Goal: Task Accomplishment & Management: Use online tool/utility

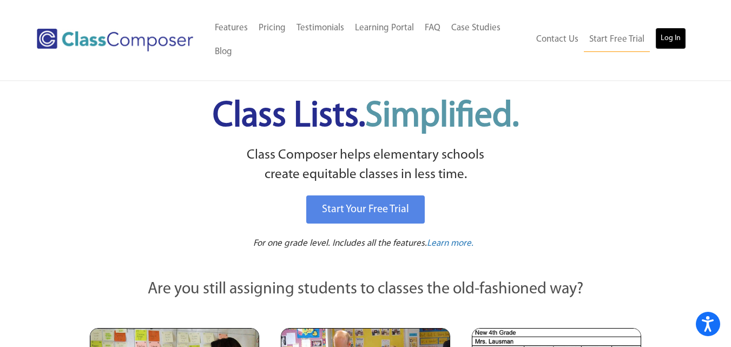
click at [674, 42] on link "Log In" at bounding box center [671, 39] width 31 height 22
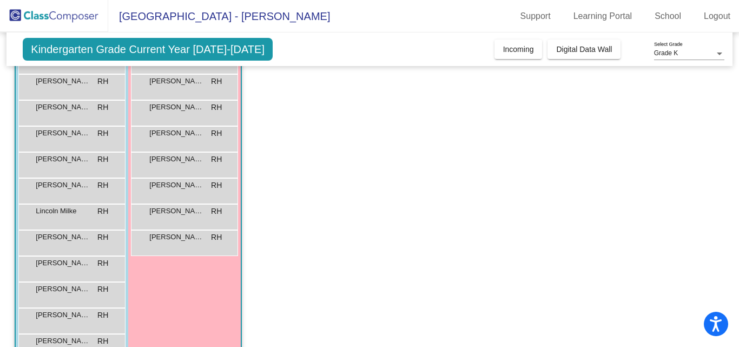
scroll to position [71, 0]
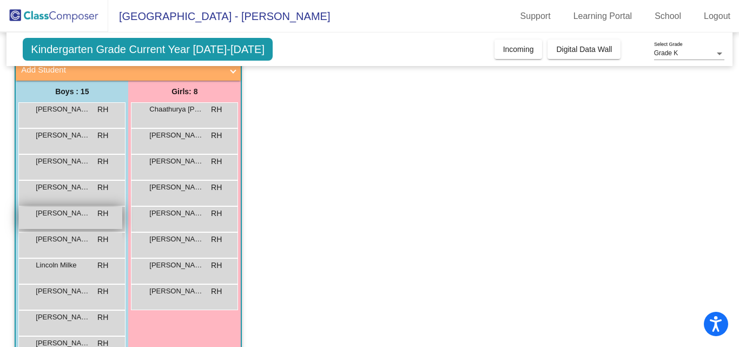
click at [60, 215] on span "[PERSON_NAME]" at bounding box center [63, 213] width 54 height 11
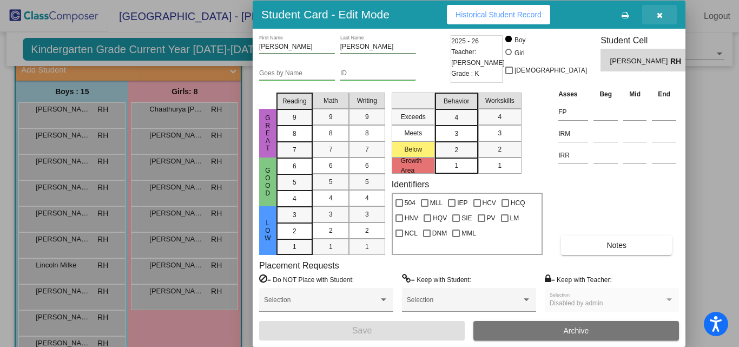
click at [661, 13] on icon "button" at bounding box center [660, 15] width 6 height 8
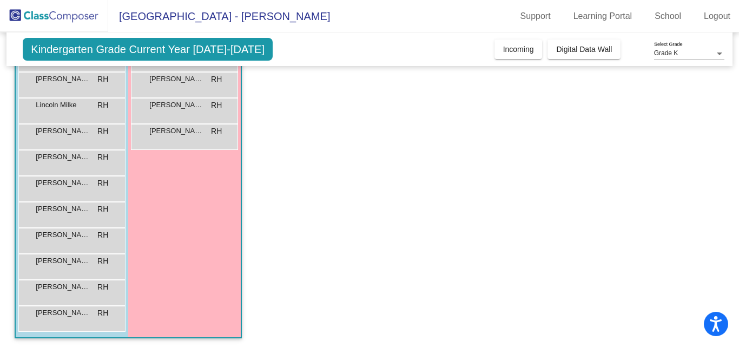
scroll to position [233, 0]
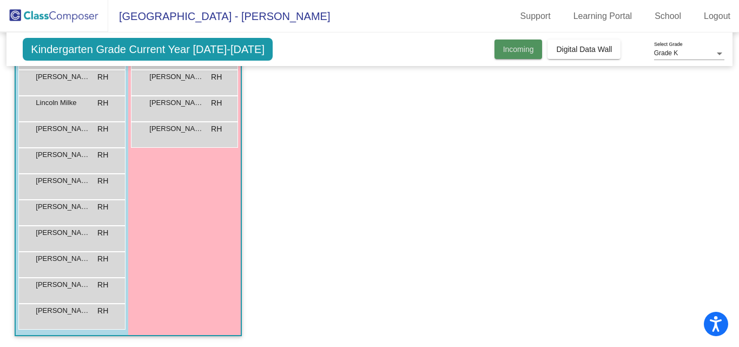
click at [514, 51] on span "Incoming" at bounding box center [518, 49] width 31 height 9
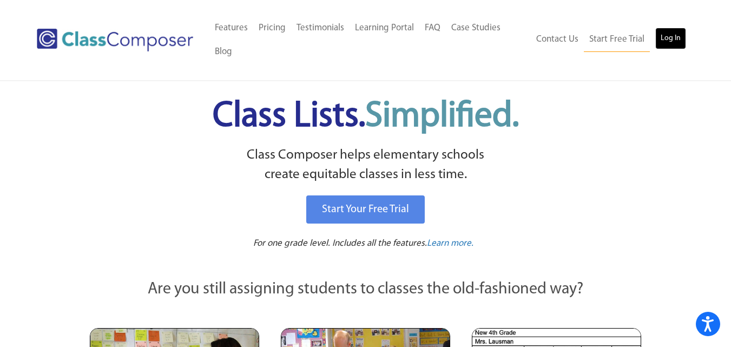
click at [675, 43] on link "Log In" at bounding box center [671, 39] width 31 height 22
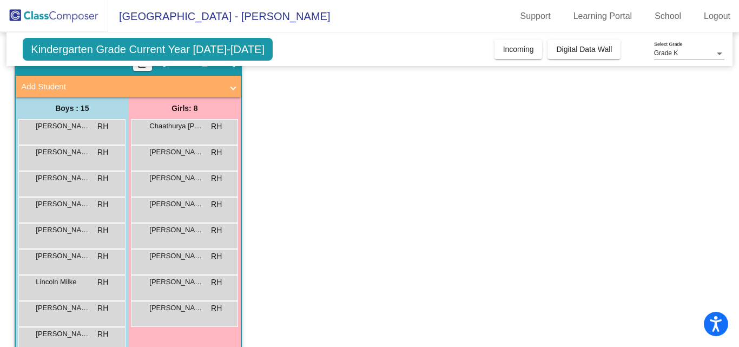
scroll to position [108, 0]
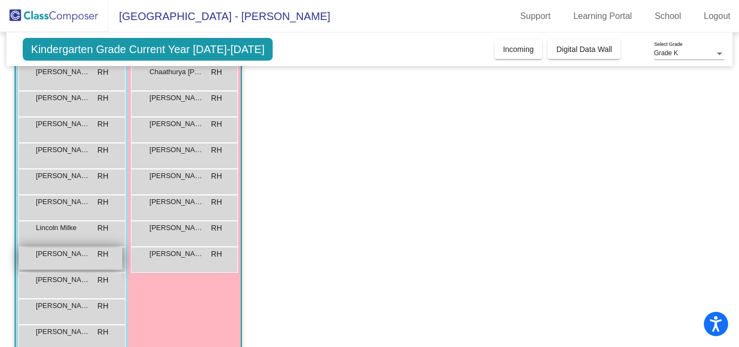
click at [63, 258] on span "[PERSON_NAME]" at bounding box center [63, 253] width 54 height 11
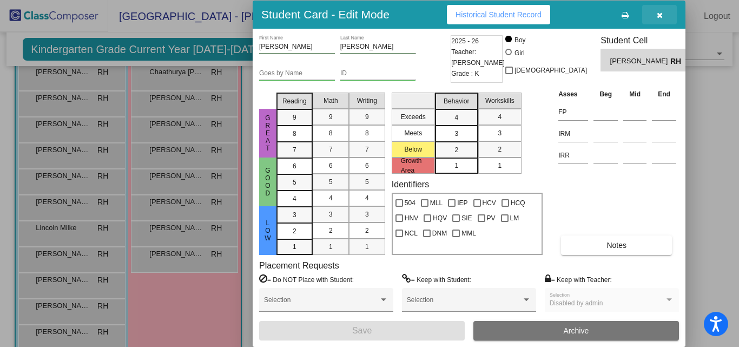
click at [663, 17] on button "button" at bounding box center [660, 14] width 35 height 19
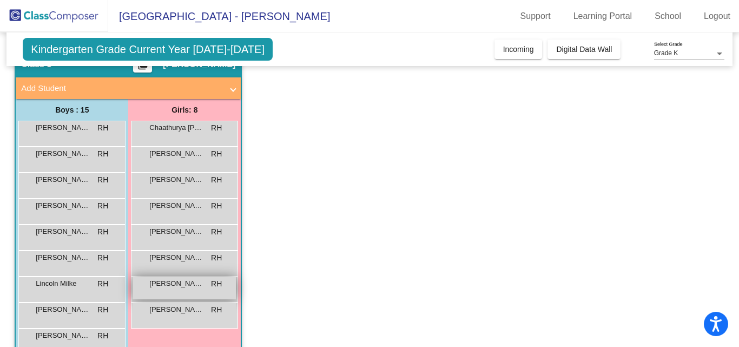
scroll to position [0, 0]
